Goal: Navigation & Orientation: Find specific page/section

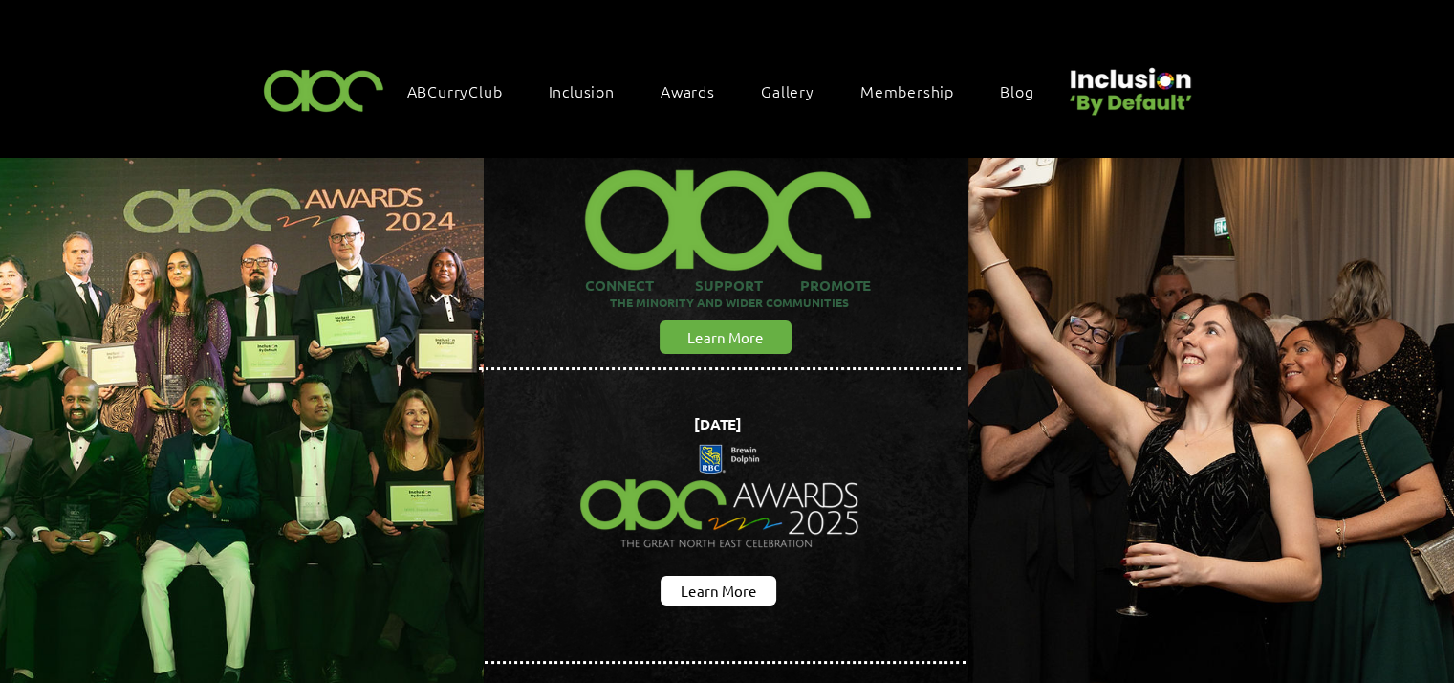
click at [669, 93] on span "Awards" at bounding box center [688, 90] width 55 height 21
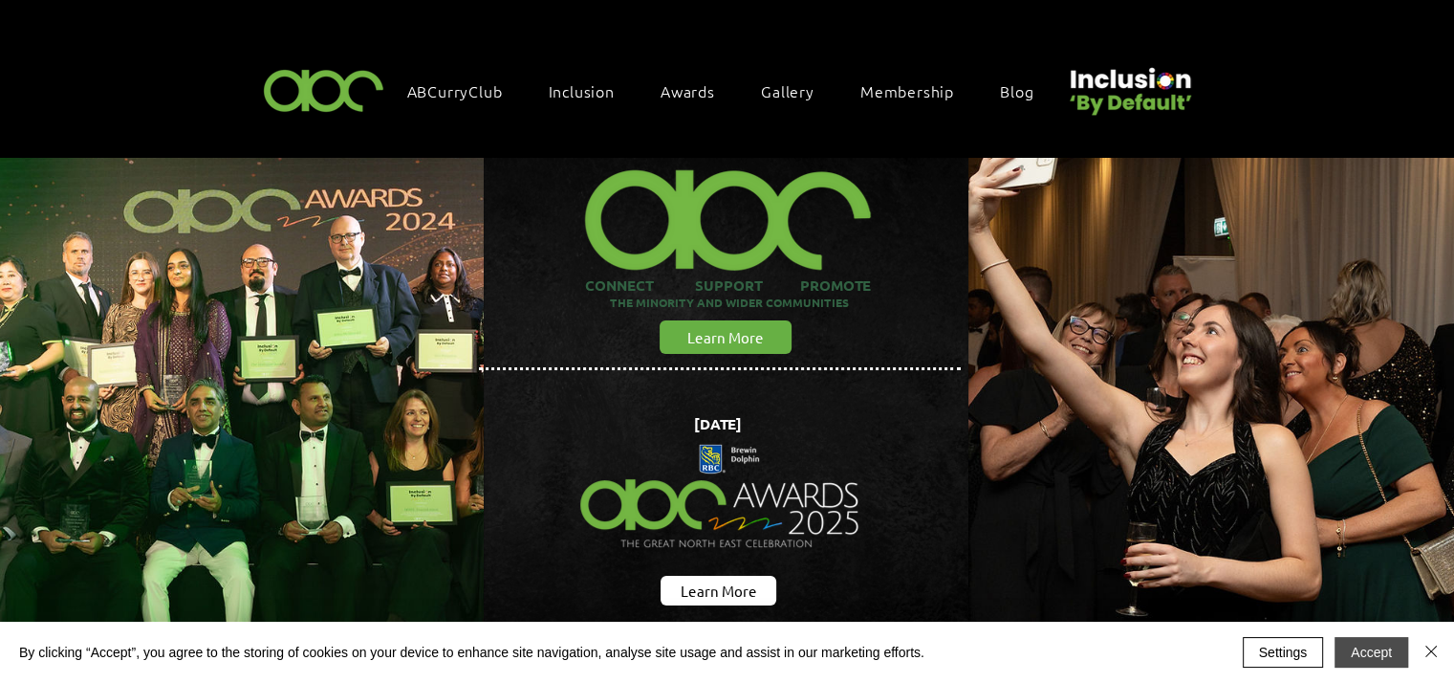
click at [1377, 657] on button "Accept" at bounding box center [1372, 652] width 74 height 31
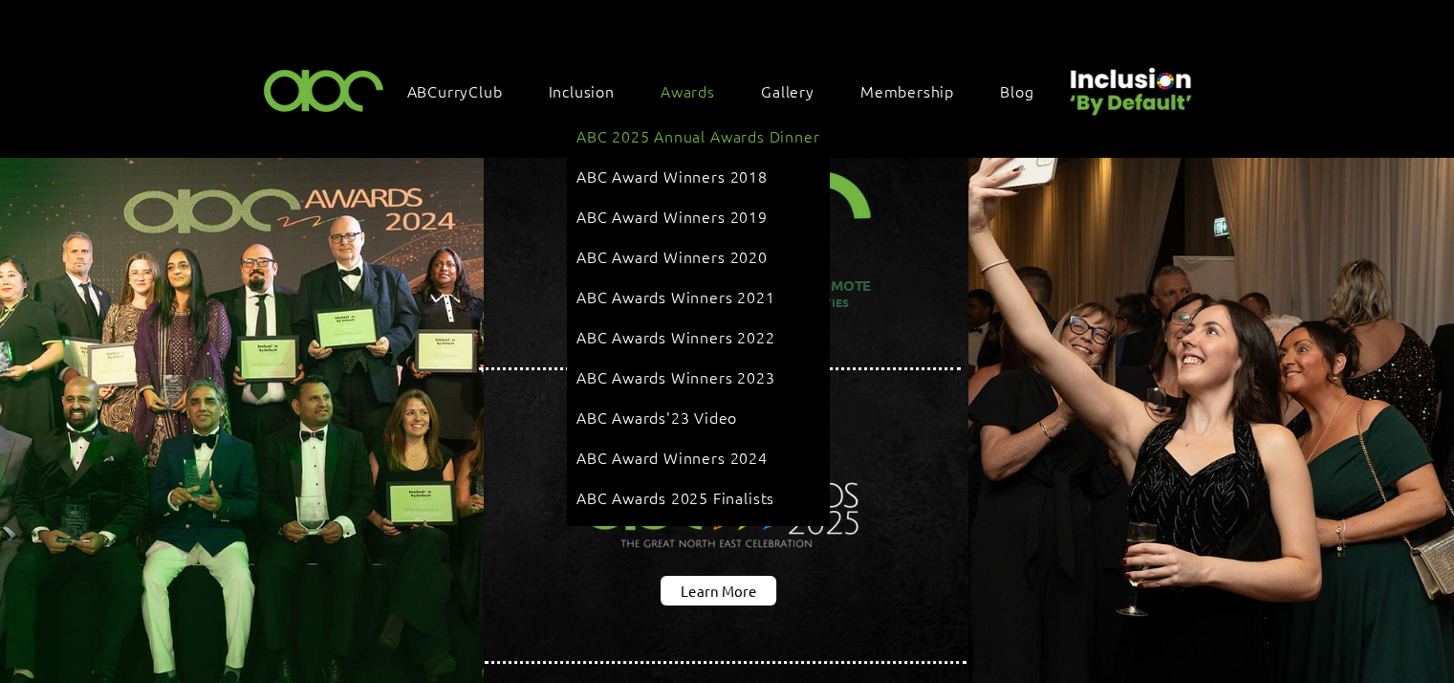
click at [747, 132] on span "ABC 2025 Annual Awards Dinner" at bounding box center [698, 135] width 243 height 21
